Goal: Check status

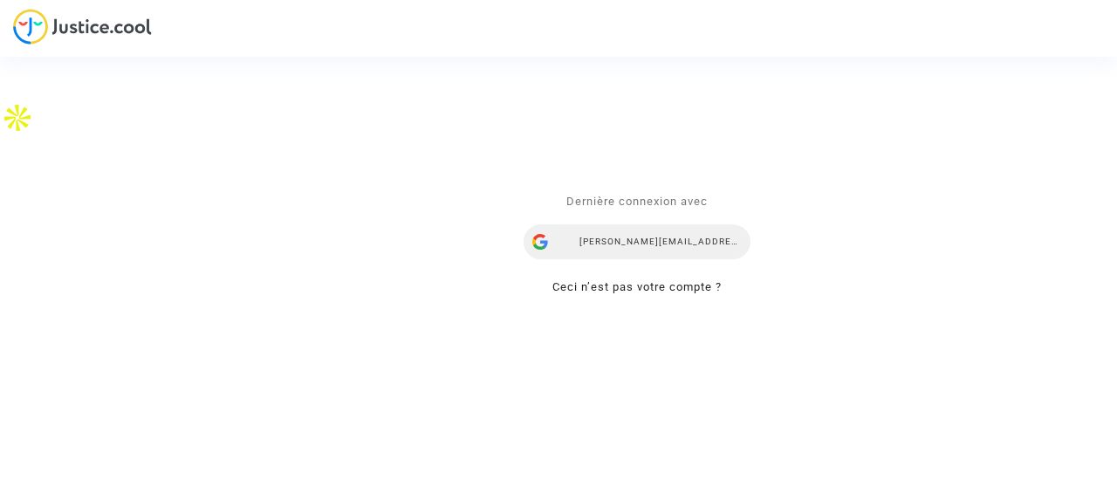
click at [639, 231] on div "[PERSON_NAME][EMAIL_ADDRESS][DOMAIN_NAME]" at bounding box center [636, 241] width 227 height 35
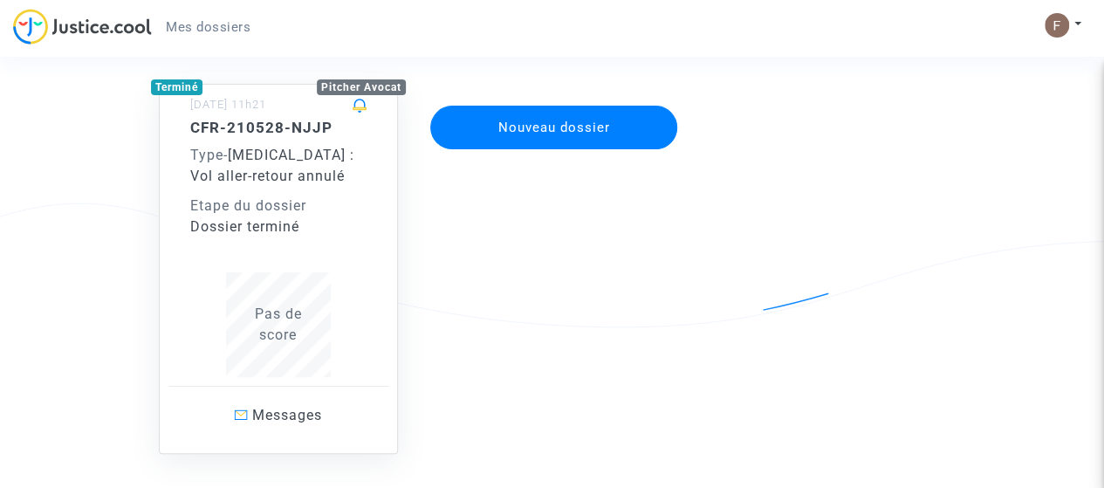
scroll to position [229, 0]
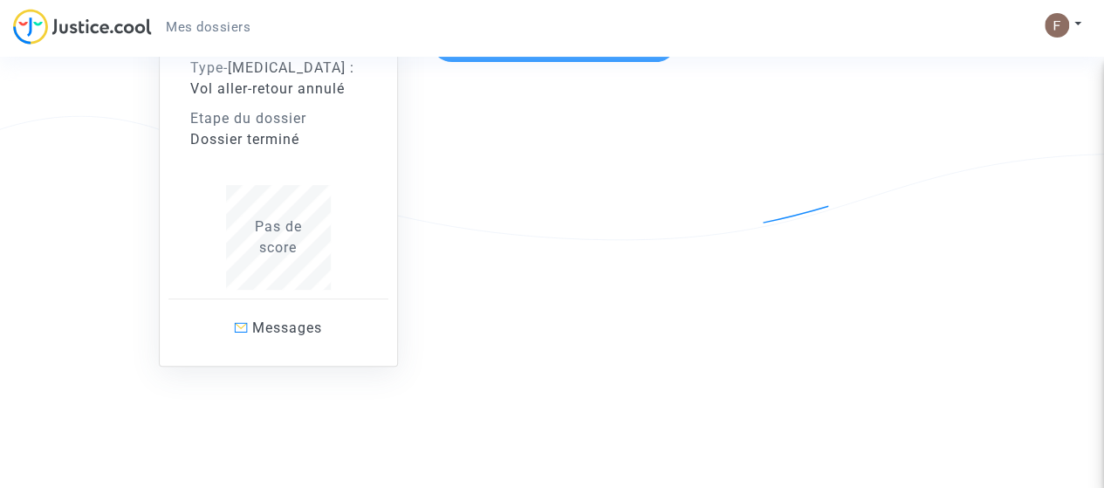
click at [286, 232] on span "Pas de score" at bounding box center [278, 237] width 47 height 38
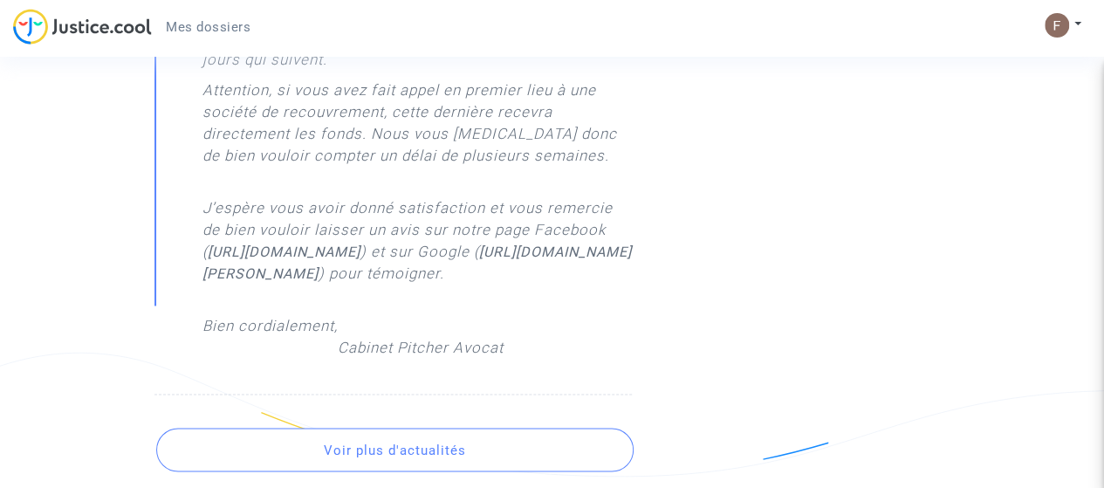
scroll to position [1309, 0]
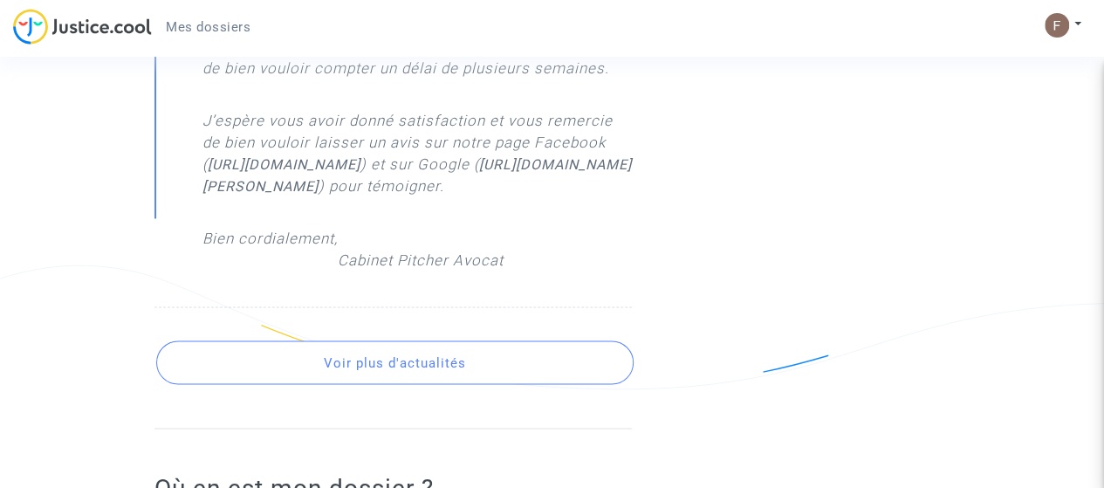
click at [517, 384] on button "Voir plus d'actualités" at bounding box center [394, 362] width 477 height 44
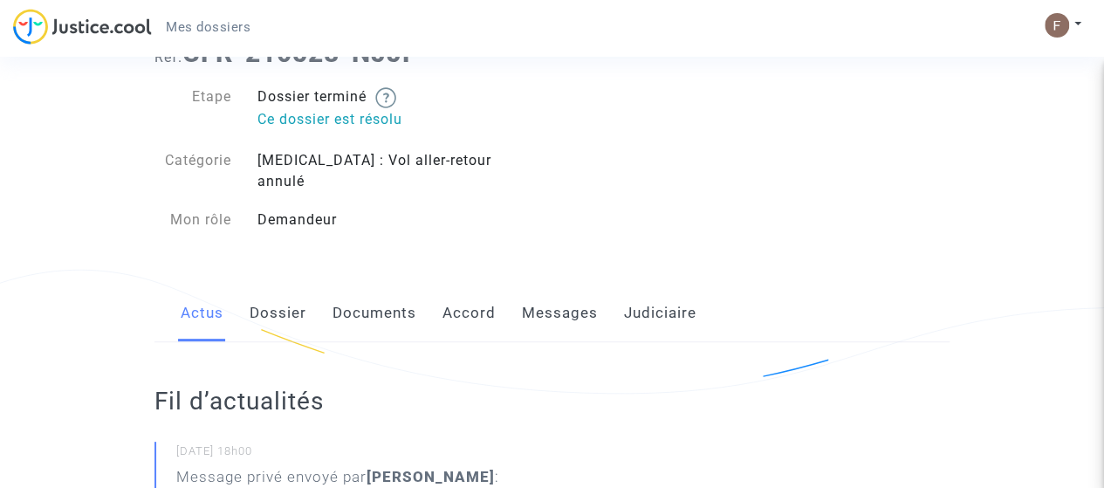
scroll to position [163, 0]
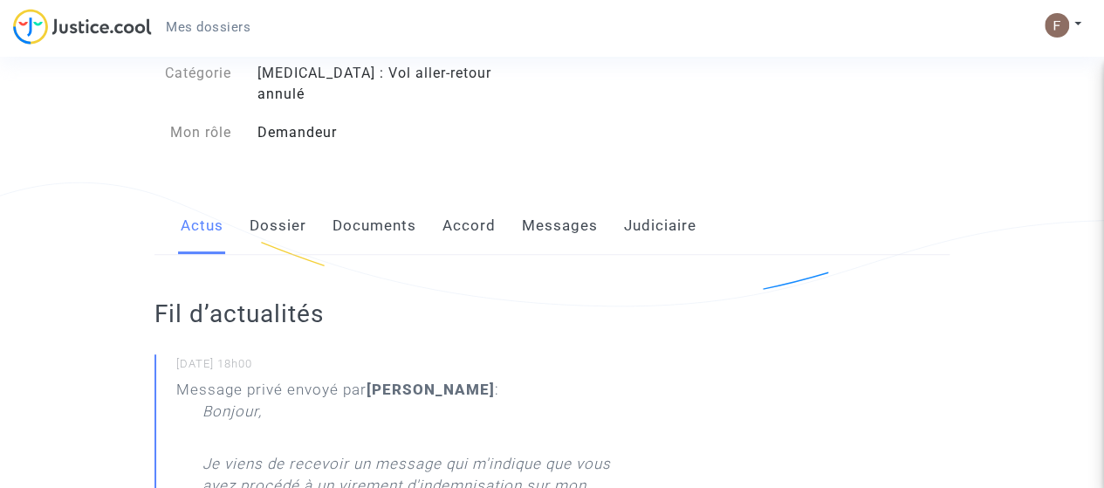
click at [298, 217] on link "Dossier" at bounding box center [278, 226] width 57 height 58
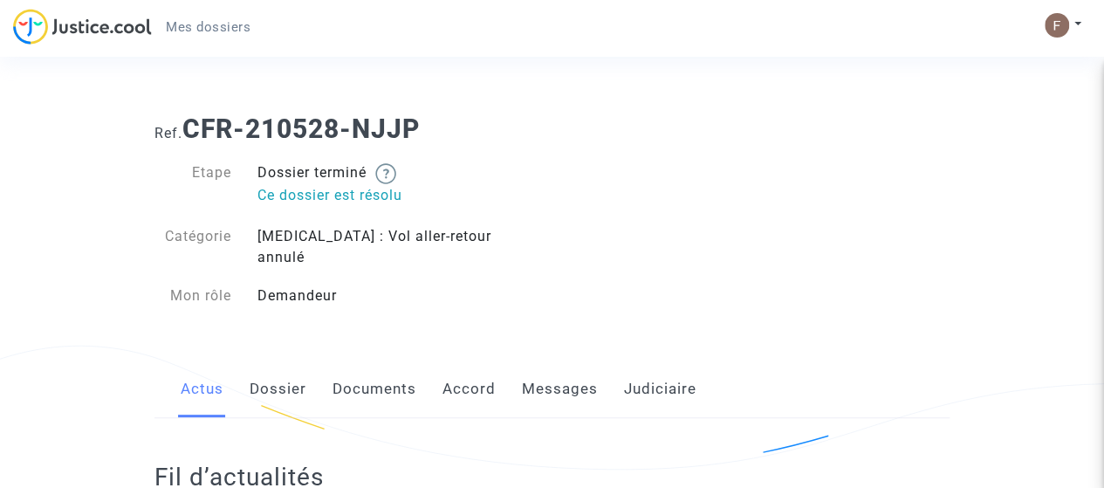
click at [496, 360] on div "Actus Dossier Documents Accord Messages Judiciaire" at bounding box center [551, 389] width 795 height 58
click at [485, 367] on link "Accord" at bounding box center [468, 389] width 53 height 58
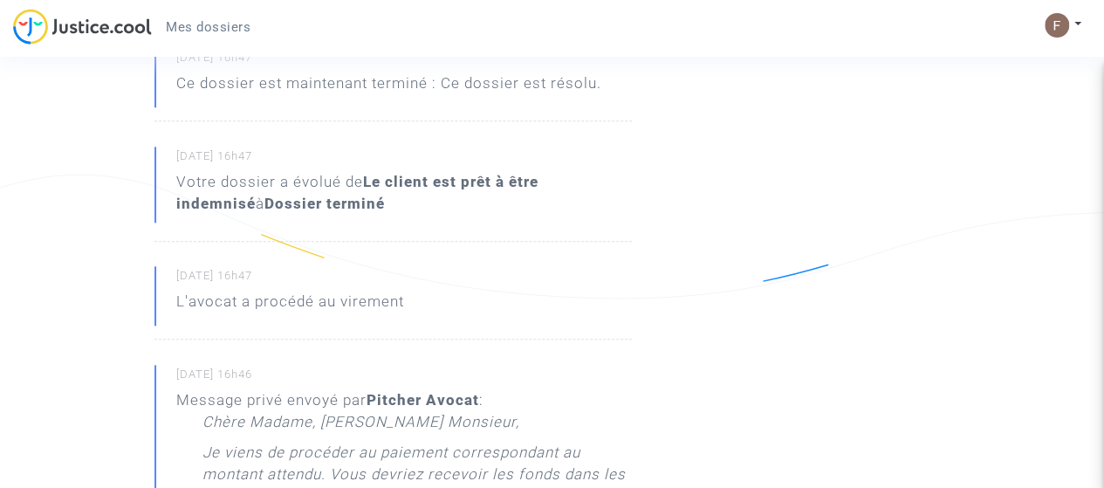
scroll to position [1047, 0]
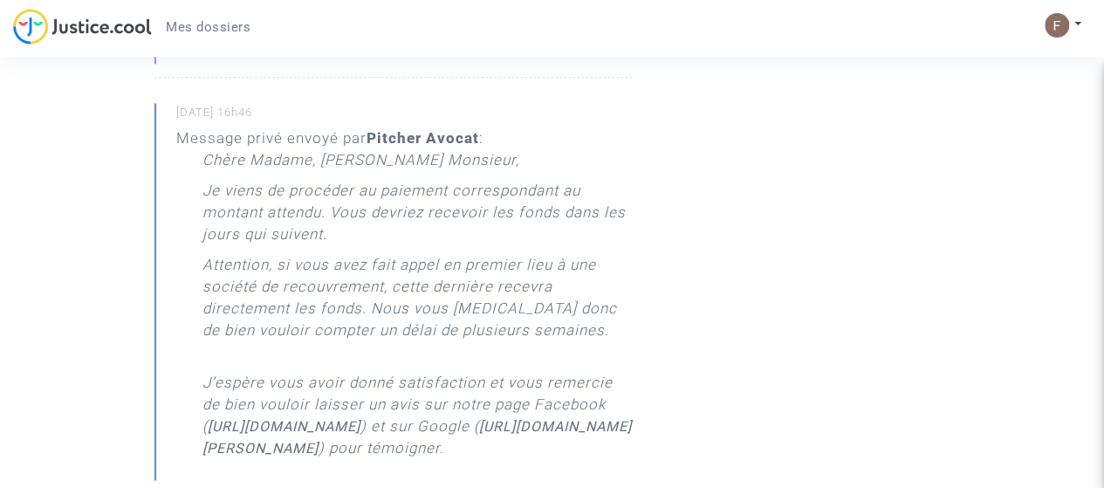
drag, startPoint x: 662, startPoint y: 283, endPoint x: 670, endPoint y: 316, distance: 34.1
click at [674, 322] on div "Fil d’actualités [DATE] 18h00 Message privé envoyé par [PERSON_NAME] : Bonjour,…" at bounding box center [414, 190] width 547 height 1639
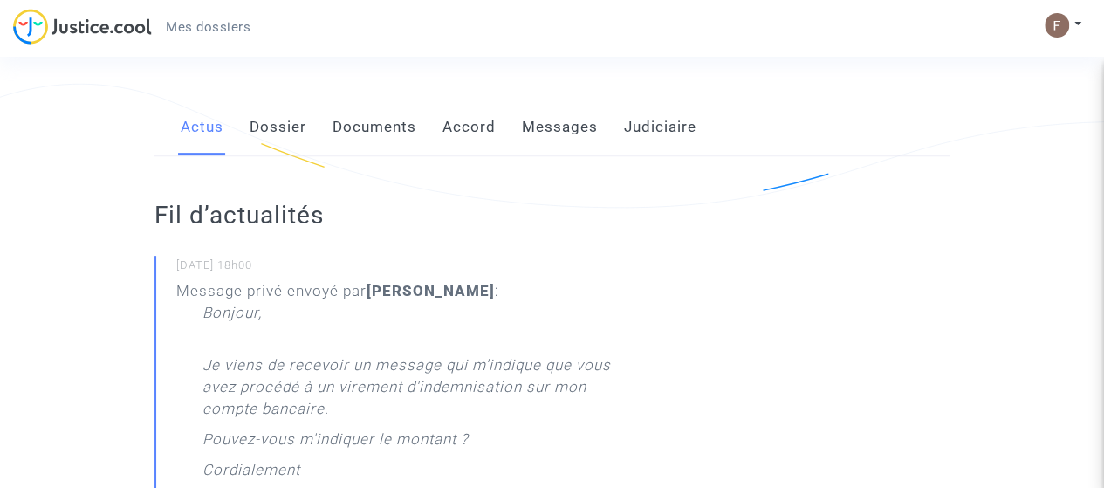
scroll to position [0, 0]
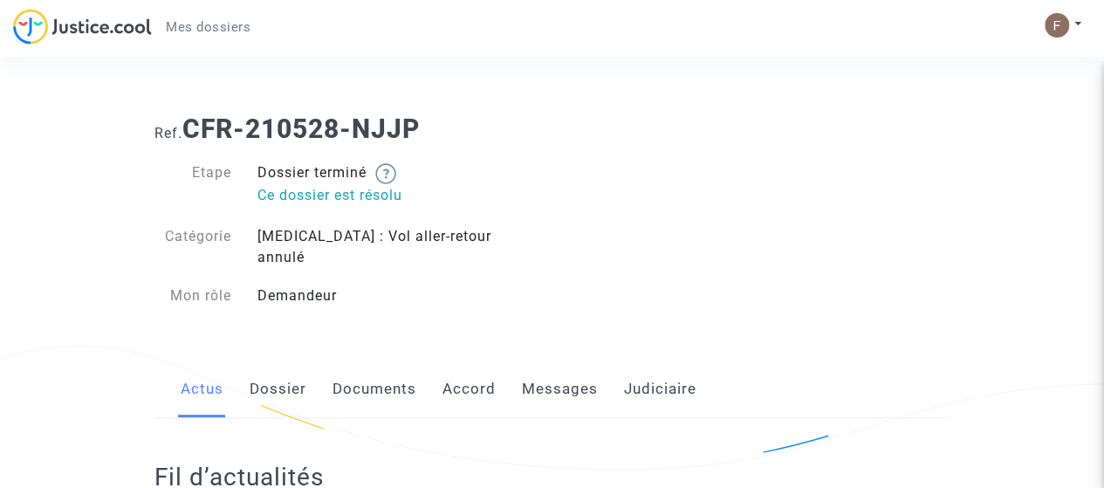
click at [489, 379] on link "Accord" at bounding box center [468, 389] width 53 height 58
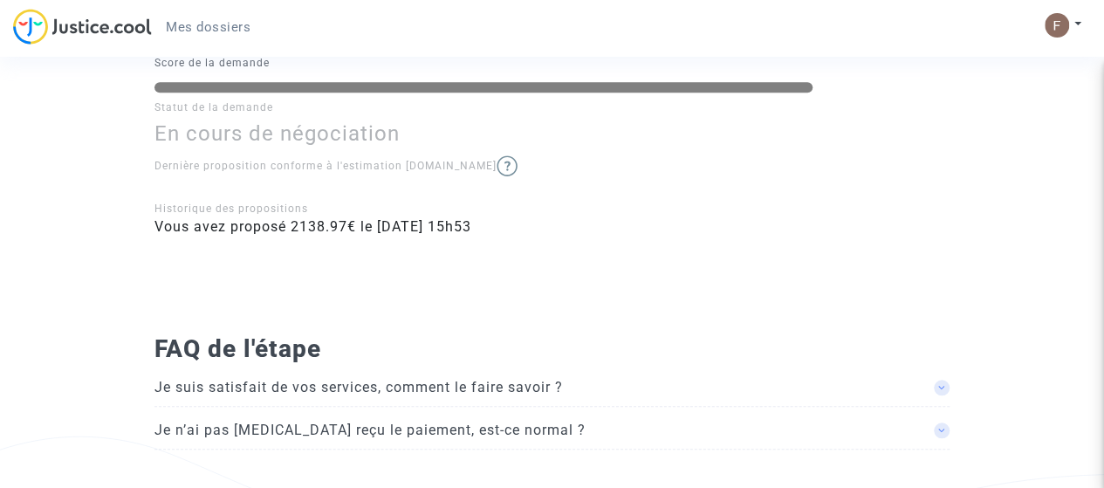
scroll to position [87, 0]
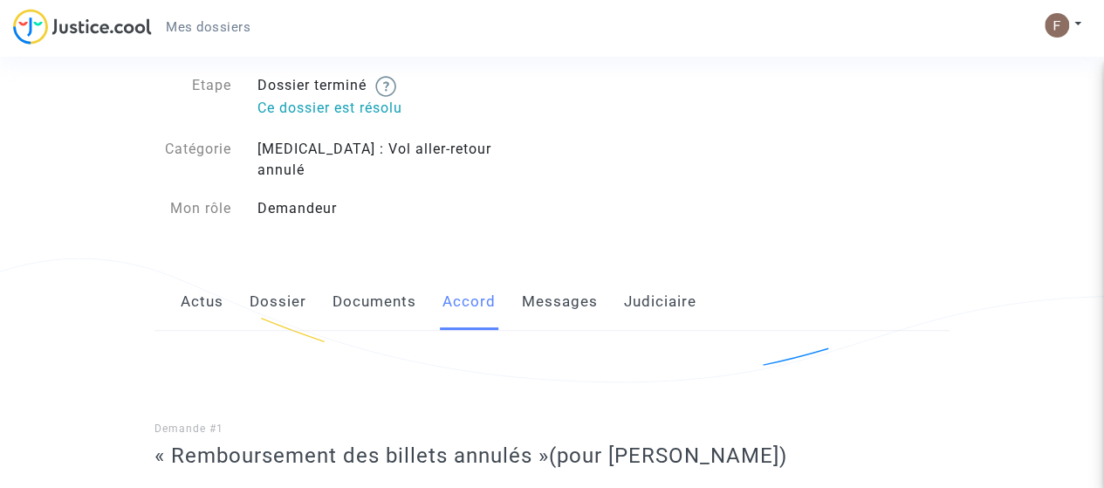
click at [647, 276] on link "Judiciaire" at bounding box center [660, 302] width 72 height 58
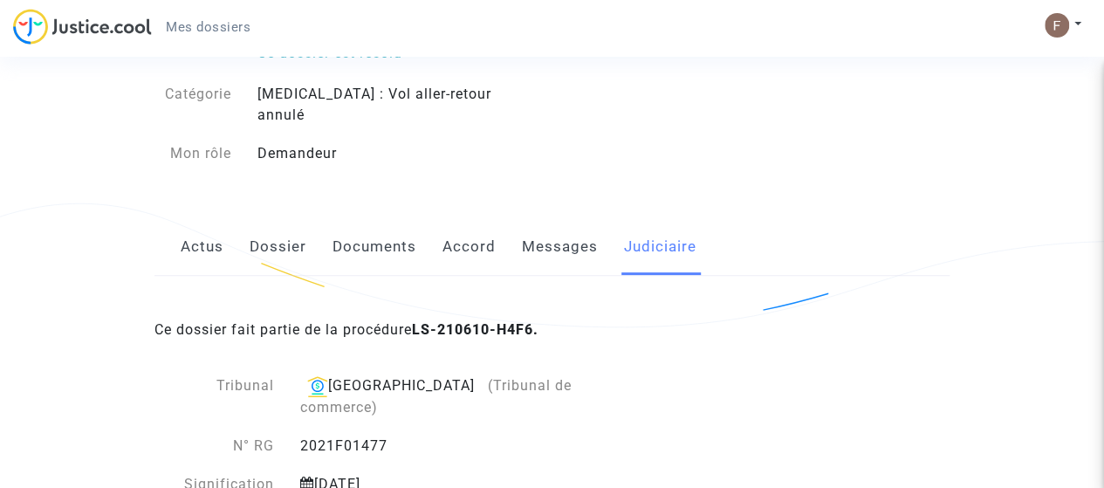
scroll to position [55, 0]
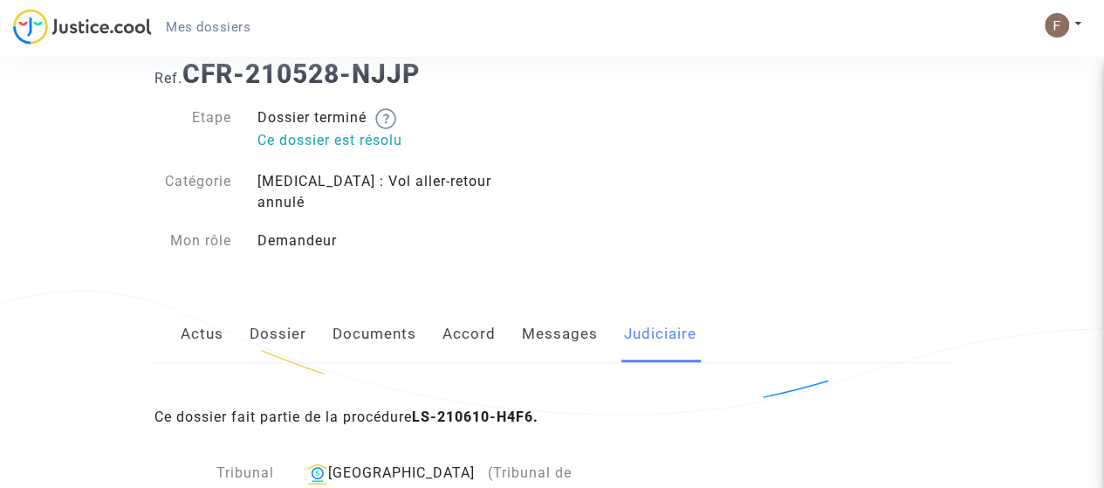
click at [468, 320] on link "Accord" at bounding box center [468, 334] width 53 height 58
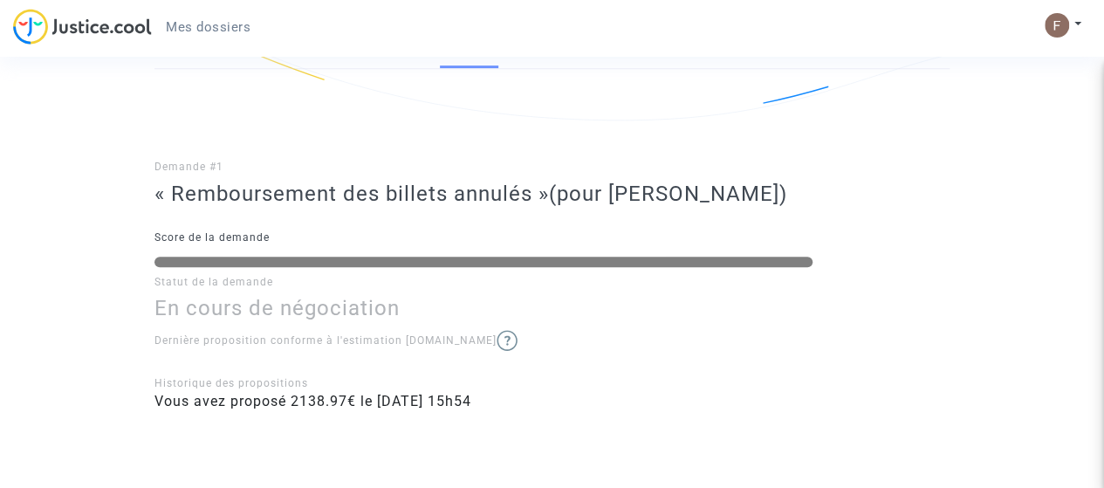
scroll to position [87, 0]
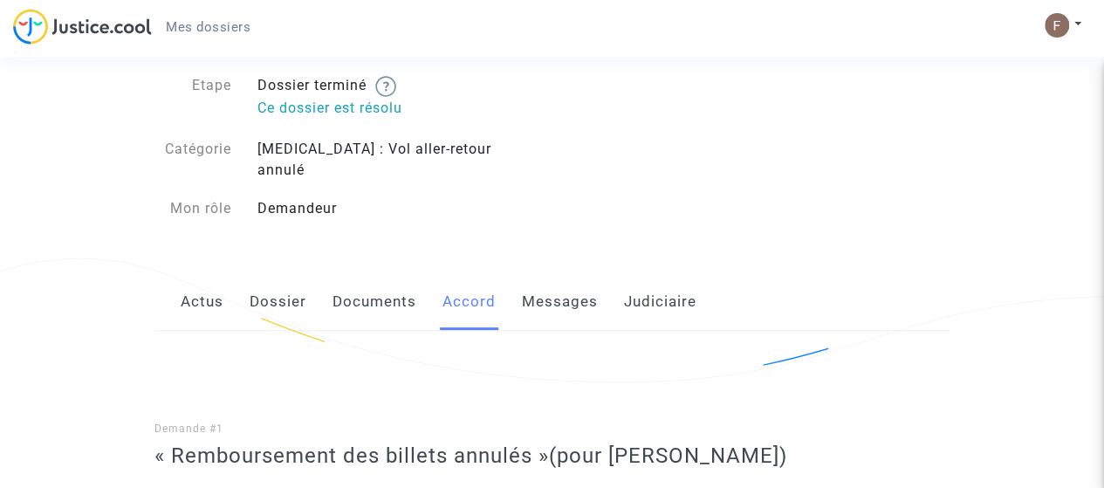
click at [351, 287] on link "Documents" at bounding box center [374, 302] width 84 height 58
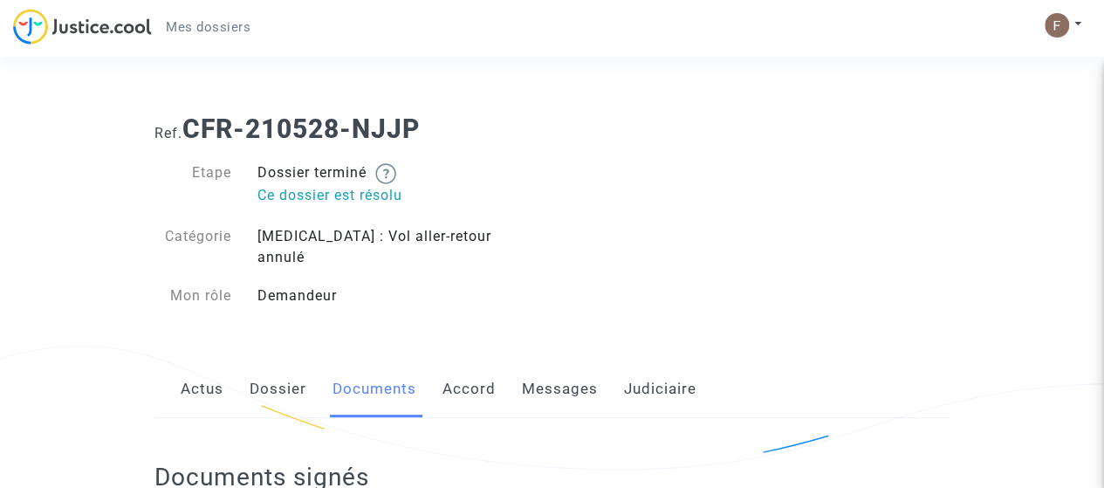
scroll to position [174, 0]
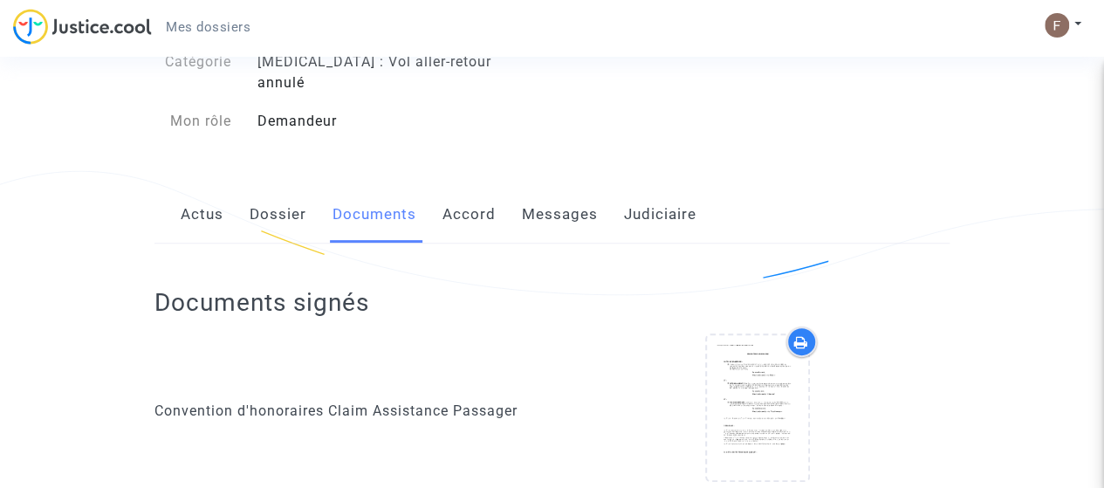
click at [277, 189] on link "Dossier" at bounding box center [278, 215] width 57 height 58
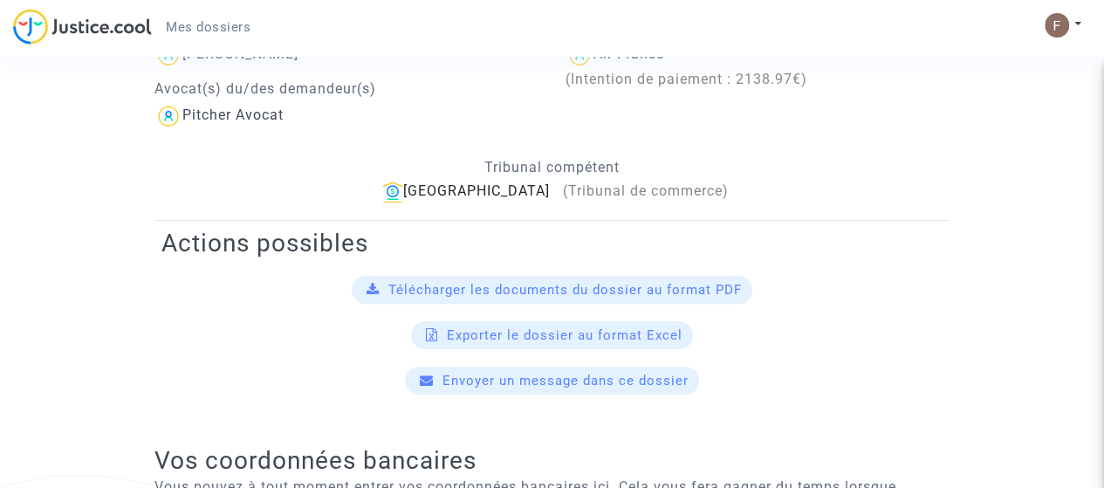
scroll to position [136, 0]
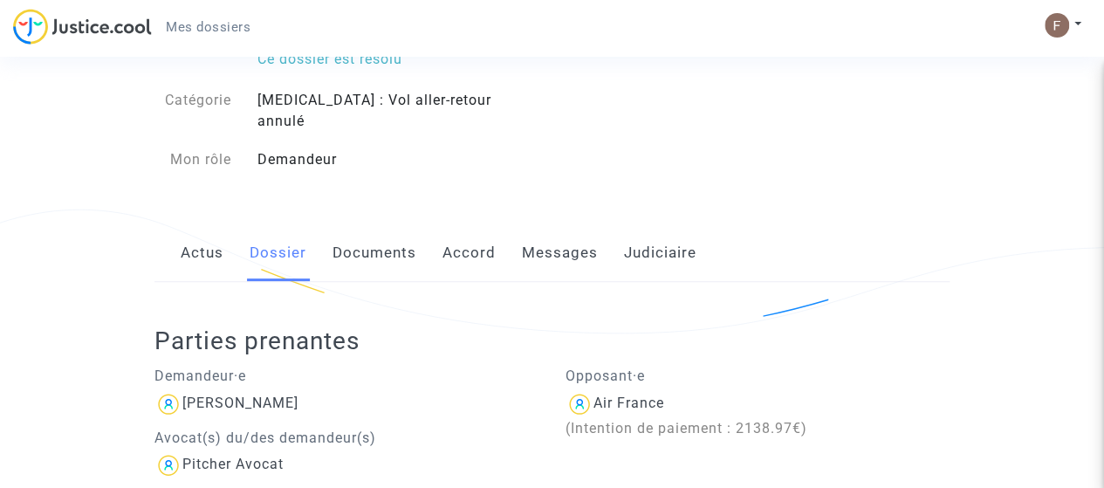
click at [462, 224] on link "Accord" at bounding box center [468, 253] width 53 height 58
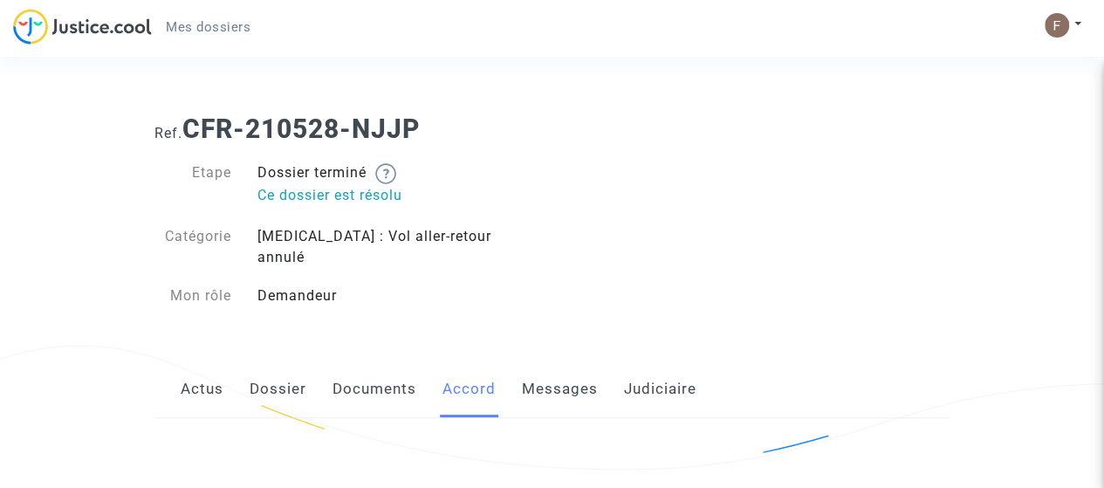
click at [591, 374] on link "Messages" at bounding box center [560, 389] width 76 height 58
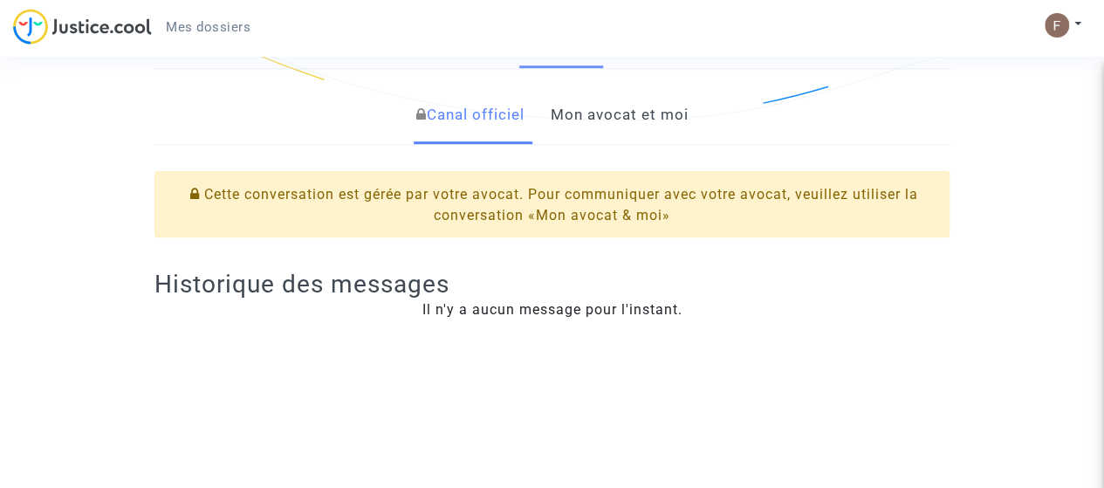
scroll to position [174, 0]
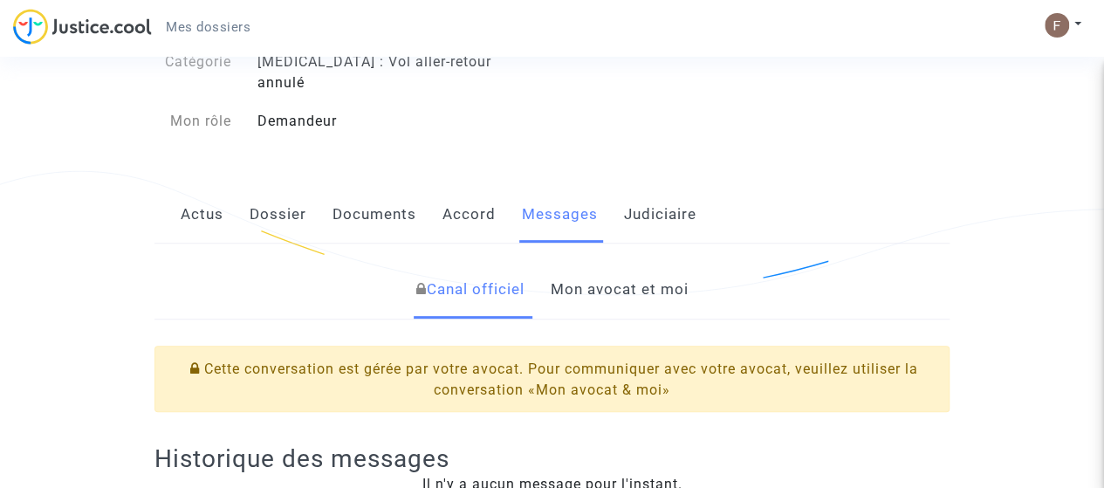
click at [656, 273] on link "Mon avocat et moi" at bounding box center [620, 290] width 138 height 58
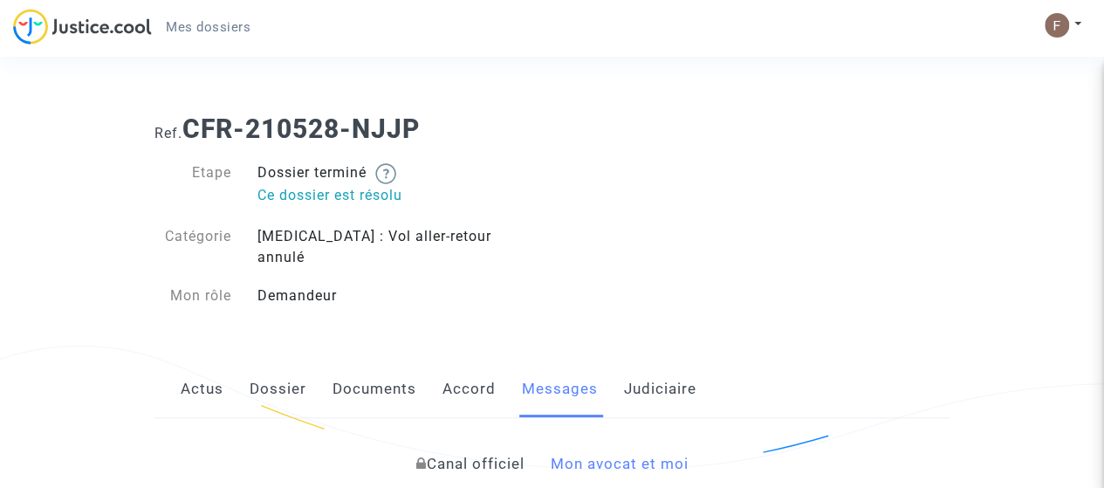
click at [208, 375] on link "Actus" at bounding box center [202, 389] width 43 height 58
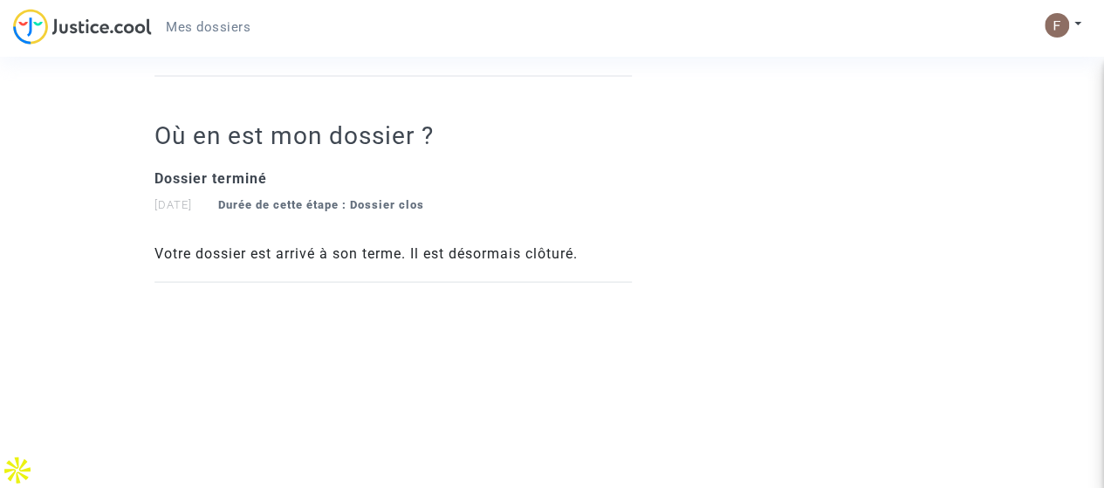
scroll to position [1405, 0]
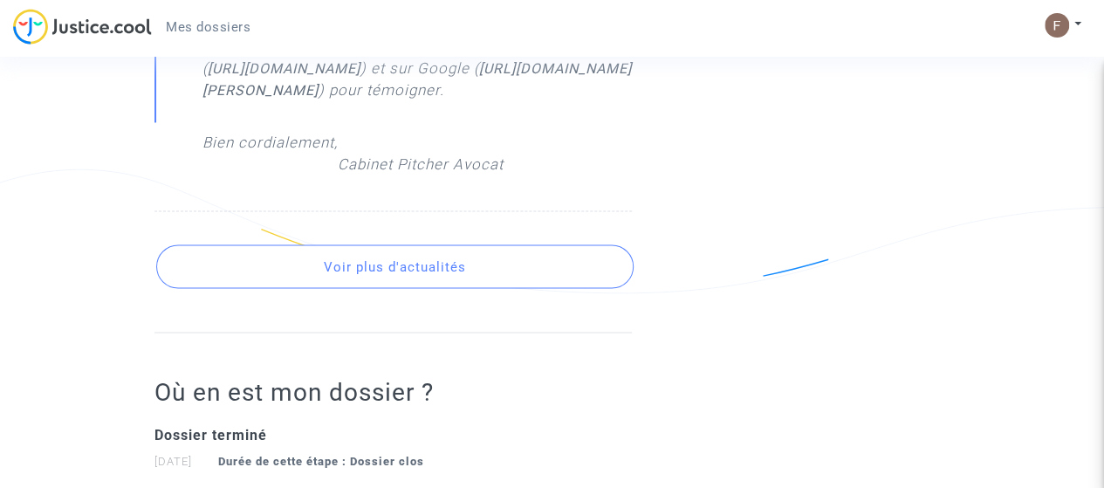
click at [408, 288] on button "Voir plus d'actualités" at bounding box center [394, 266] width 477 height 44
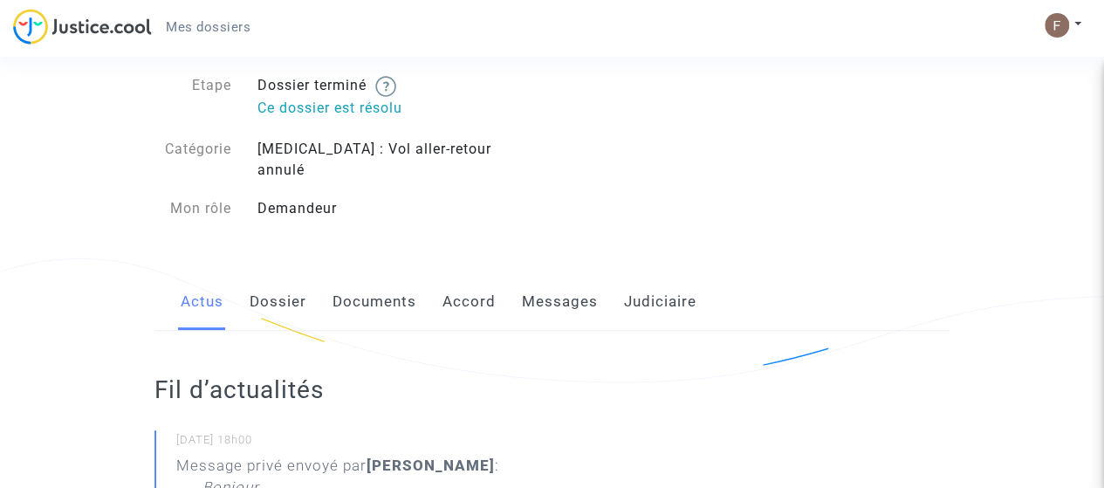
scroll to position [0, 0]
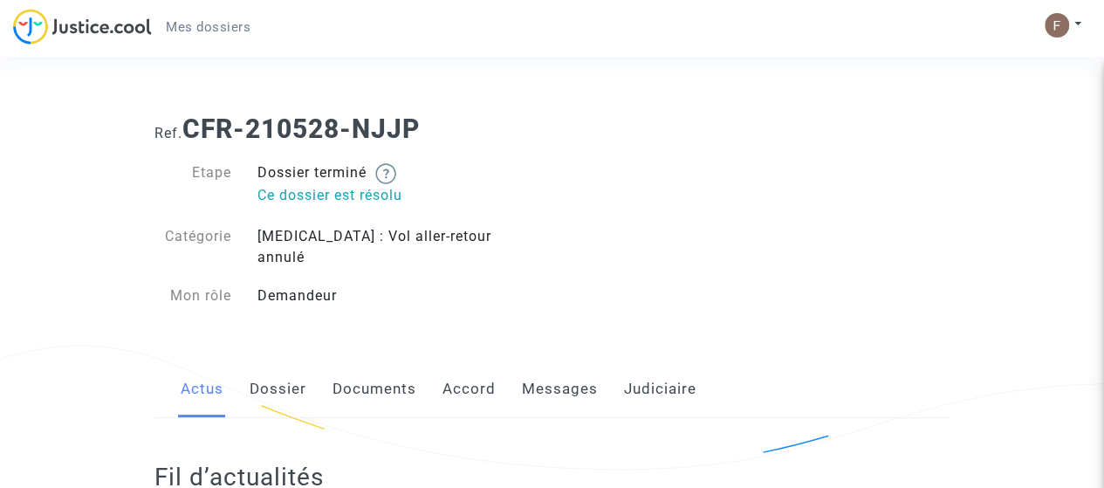
click at [614, 149] on div "Ref. CFR-210528-NJJP Etape Dossier terminé Ce dossier est résolu Catégorie Covi…" at bounding box center [551, 212] width 821 height 224
